Goal: Task Accomplishment & Management: Manage account settings

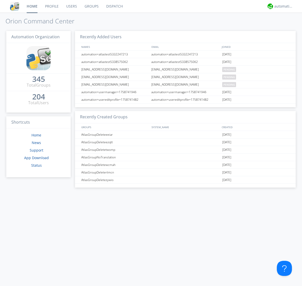
click at [71, 6] on link "Users" at bounding box center [71, 6] width 18 height 13
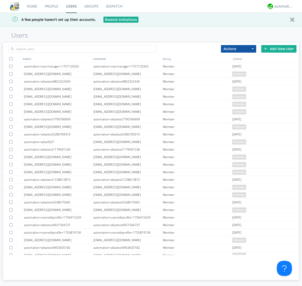
click at [279, 49] on div "Add New User" at bounding box center [278, 49] width 35 height 8
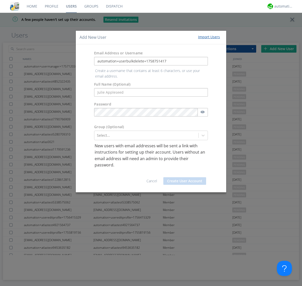
type input "automation+userbulkdelete+1758751417"
click at [185, 177] on button "Create User Account" at bounding box center [184, 181] width 43 height 8
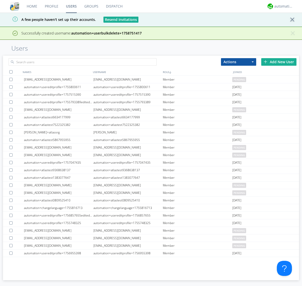
click at [279, 62] on div "Add New User" at bounding box center [278, 62] width 35 height 8
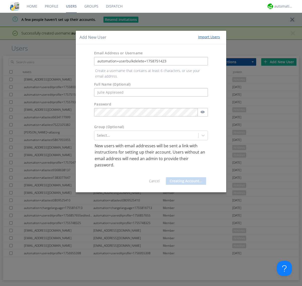
type input "automation+userbulkdelete+1758751423"
click at [185, 177] on button "Creating Account..." at bounding box center [186, 181] width 40 height 8
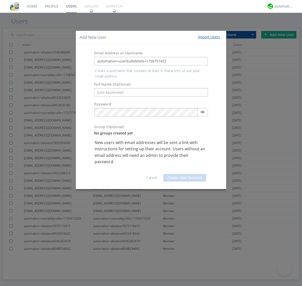
type input "automation+userbulkdelete+1758751432"
click at [185, 174] on button "Create User Account" at bounding box center [184, 178] width 43 height 8
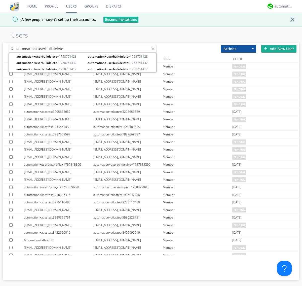
type input "automation+userbulkdelete"
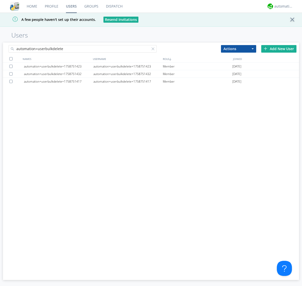
click at [11, 59] on div at bounding box center [10, 58] width 3 height 3
click at [238, 49] on button "Actions" at bounding box center [238, 49] width 35 height 8
click at [0, 0] on link "Delete User" at bounding box center [0, 0] width 0 height 0
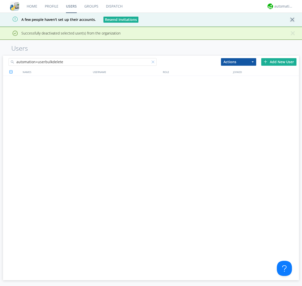
click at [154, 60] on div at bounding box center [153, 62] width 5 height 5
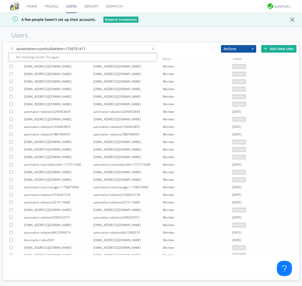
type input "automation+userbulkdelete+1758751417"
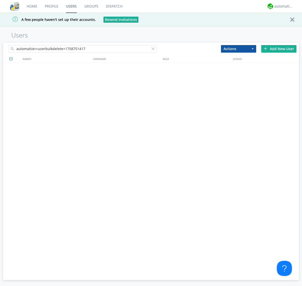
click at [154, 50] on div at bounding box center [153, 49] width 5 height 5
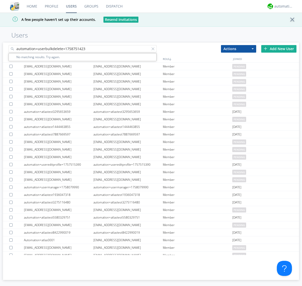
type input "automation+userbulkdelete+1758751423"
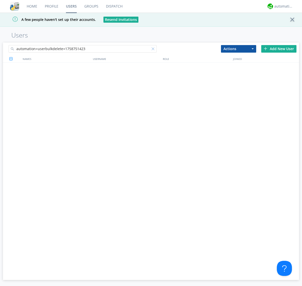
click at [154, 50] on div at bounding box center [153, 49] width 5 height 5
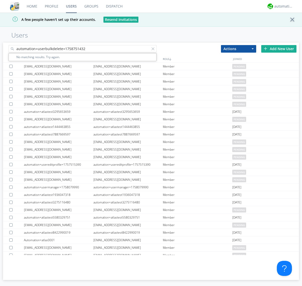
type input "automation+userbulkdelete+1758751432"
